Goal: Task Accomplishment & Management: Manage account settings

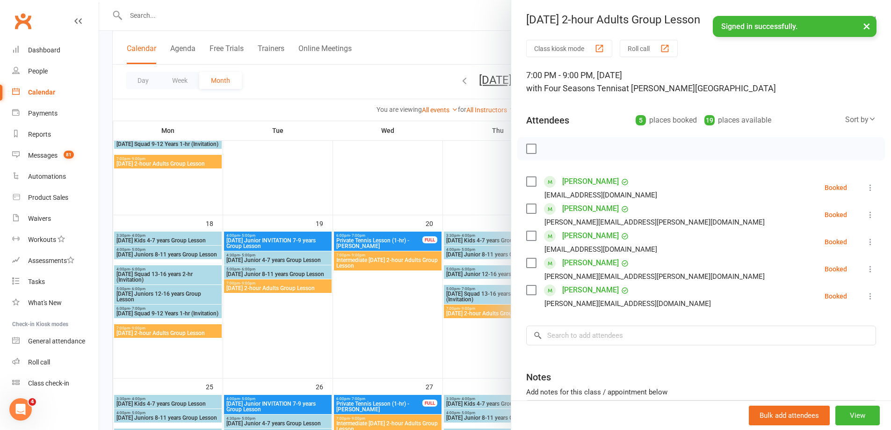
drag, startPoint x: 44, startPoint y: 89, endPoint x: 52, endPoint y: 97, distance: 10.9
click at [44, 89] on div "Calendar" at bounding box center [41, 91] width 27 height 7
drag, startPoint x: 385, startPoint y: 328, endPoint x: 380, endPoint y: 324, distance: 6.4
click at [384, 327] on div at bounding box center [495, 215] width 792 height 430
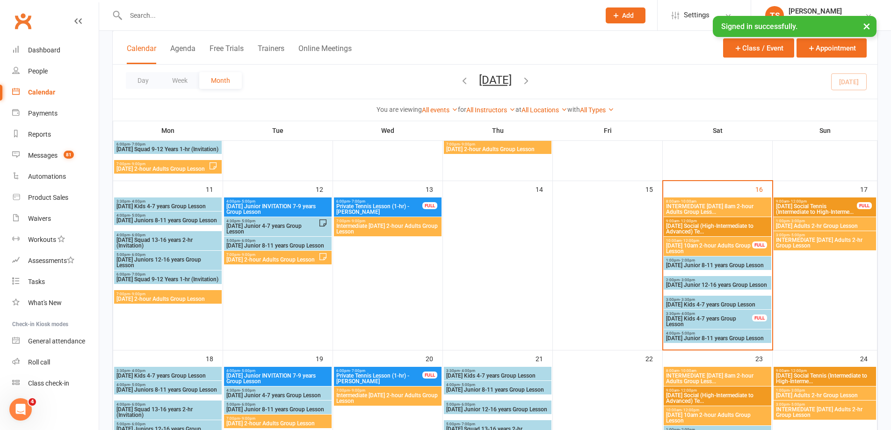
scroll to position [281, 0]
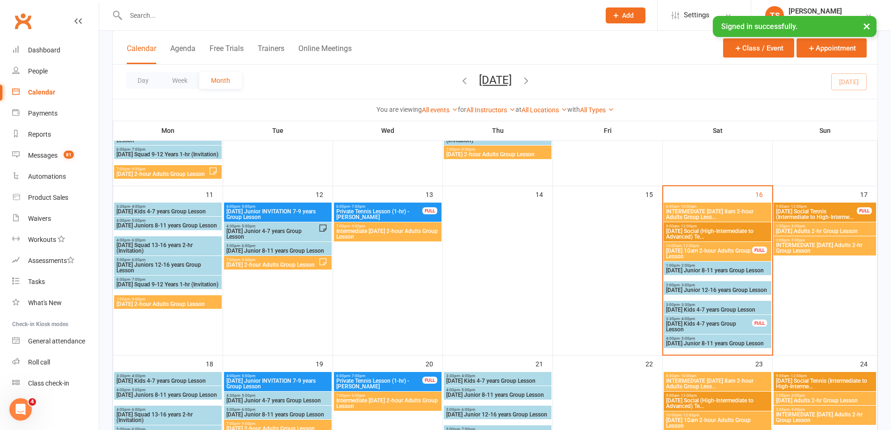
click at [813, 232] on span "[DATE] Adults 2-hr Group Lesson" at bounding box center [825, 231] width 99 height 6
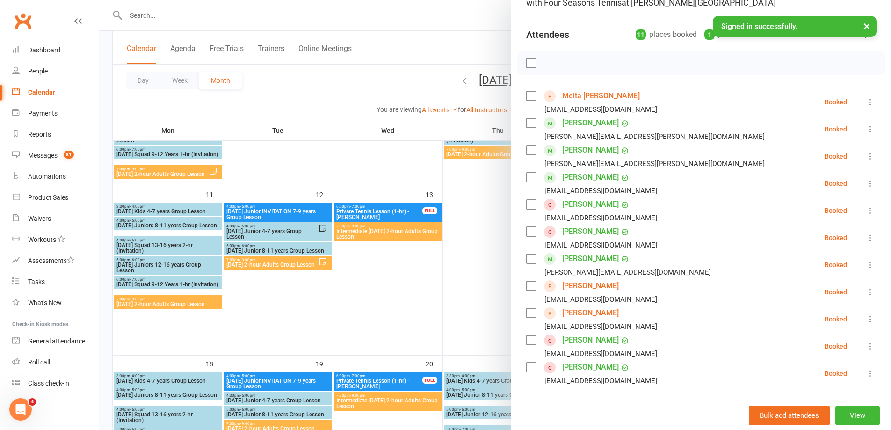
scroll to position [187, 0]
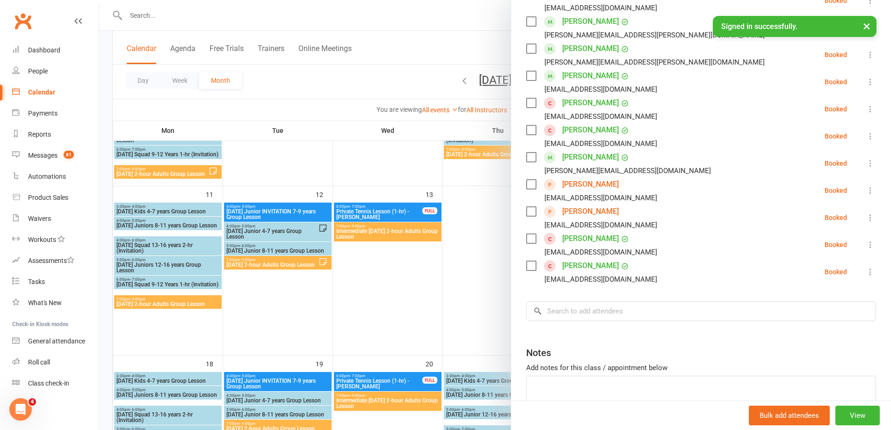
drag, startPoint x: 458, startPoint y: 299, endPoint x: 462, endPoint y: 295, distance: 5.6
click at [459, 298] on div at bounding box center [495, 215] width 792 height 430
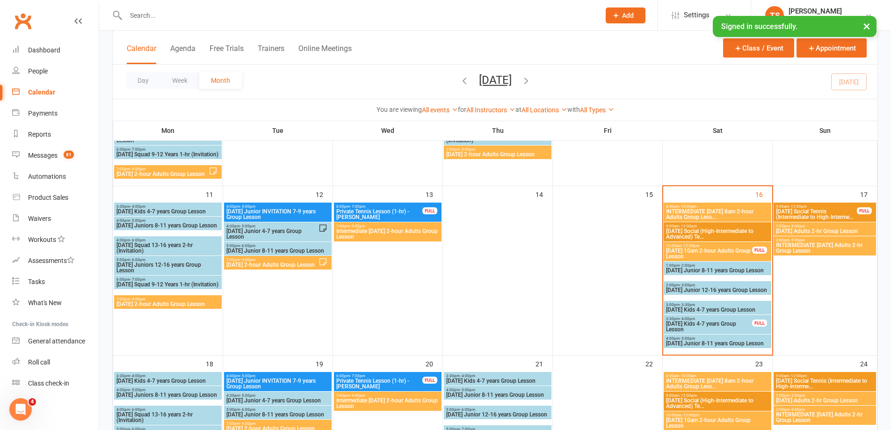
click at [805, 253] on span "INTERMEDIATE [DATE] Adults 2-hr Group Lesson" at bounding box center [825, 247] width 99 height 11
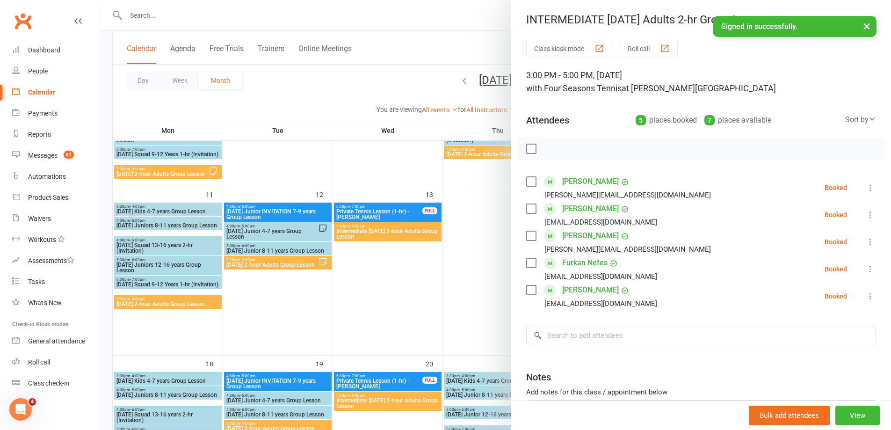
click at [469, 270] on div at bounding box center [495, 215] width 792 height 430
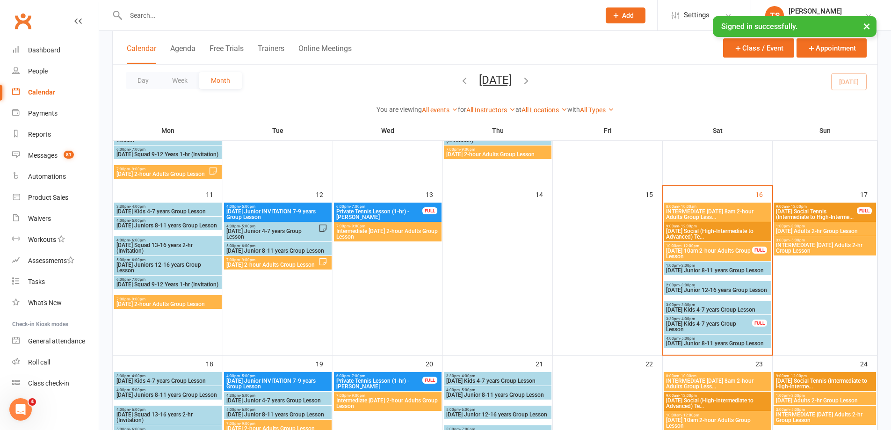
click at [147, 17] on input "text" at bounding box center [358, 15] width 471 height 13
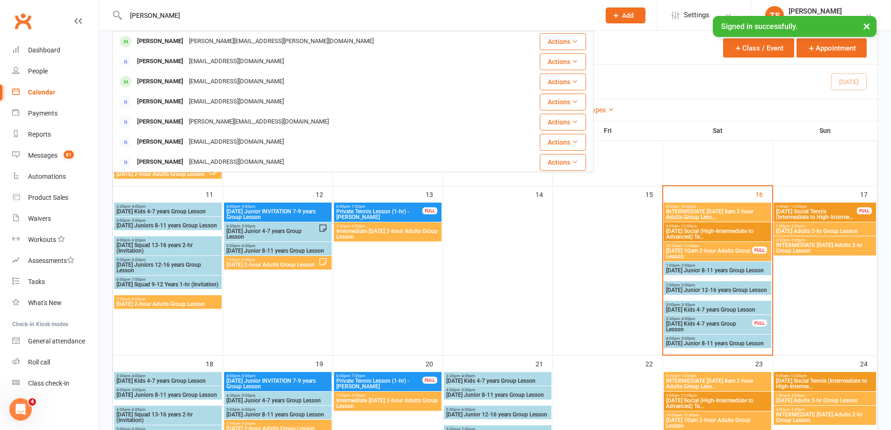
type input "[PERSON_NAME]"
click at [195, 40] on div "[PERSON_NAME][EMAIL_ADDRESS][PERSON_NAME][DOMAIN_NAME]" at bounding box center [281, 42] width 190 height 14
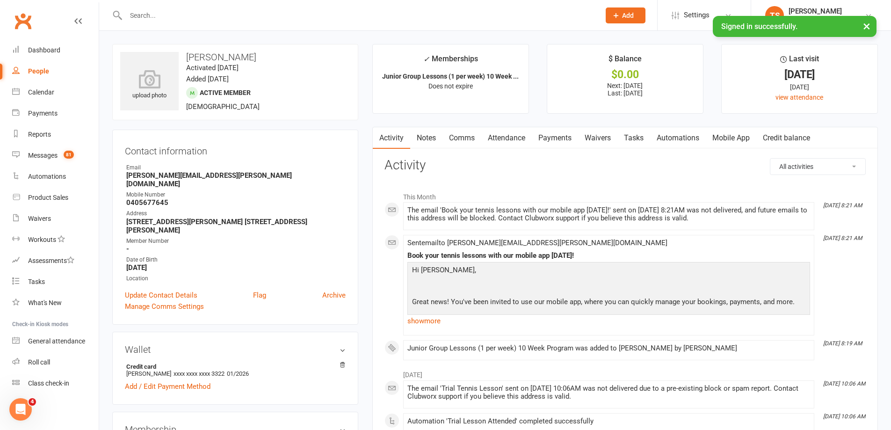
click at [728, 136] on link "Mobile App" at bounding box center [731, 138] width 51 height 22
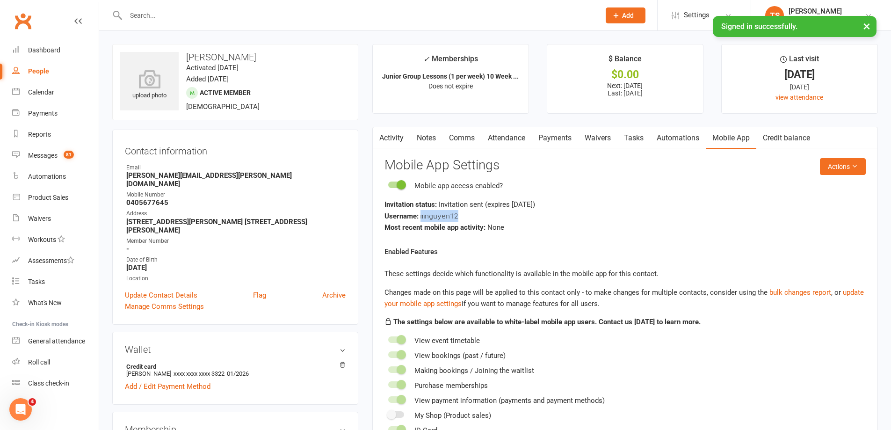
drag, startPoint x: 462, startPoint y: 218, endPoint x: 421, endPoint y: 218, distance: 41.2
click at [421, 218] on div "Username: mnguyen12" at bounding box center [625, 216] width 481 height 12
copy span "mnguyen12"
click at [840, 170] on button "Actions" at bounding box center [843, 166] width 46 height 17
click at [809, 225] on link "Reset password" at bounding box center [812, 225] width 93 height 19
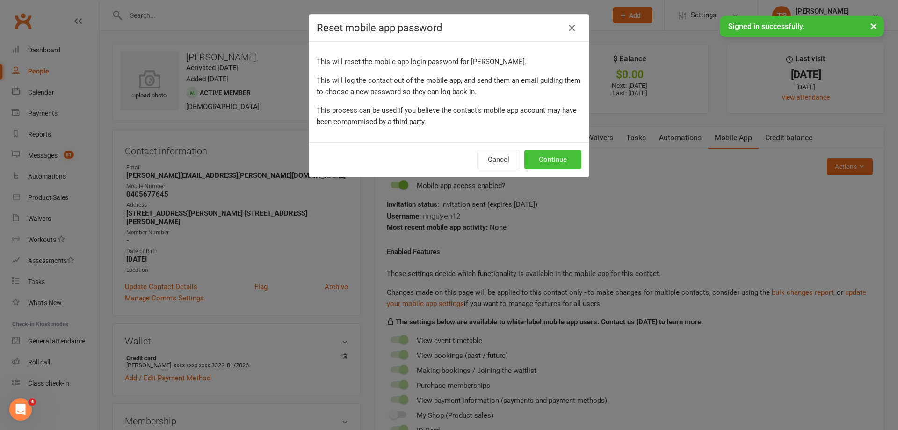
click at [532, 160] on button "Continue" at bounding box center [552, 160] width 57 height 20
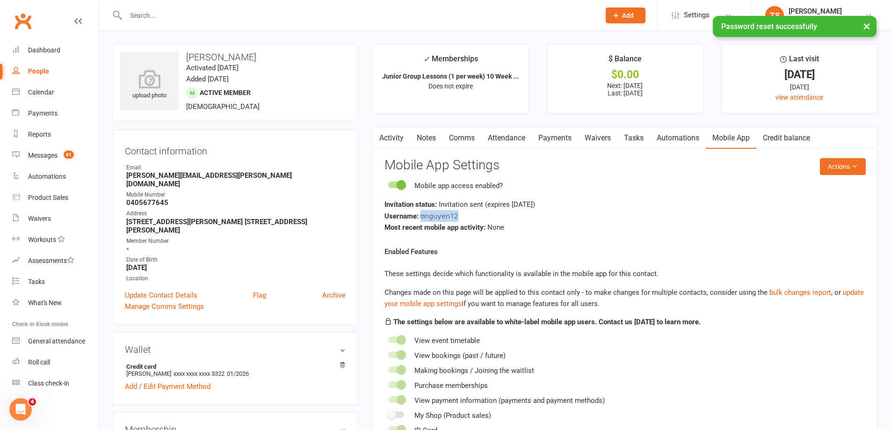
drag, startPoint x: 460, startPoint y: 213, endPoint x: 421, endPoint y: 214, distance: 38.8
click at [421, 214] on div "Username: mnguyen12" at bounding box center [625, 216] width 481 height 12
copy span "mnguyen12"
